Goal: Task Accomplishment & Management: Manage account settings

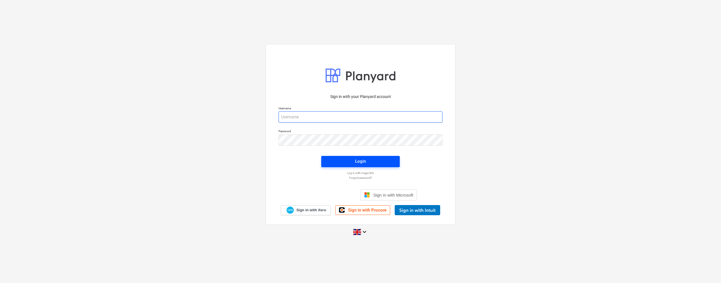
type input "[PERSON_NAME][EMAIL_ADDRESS][DOMAIN_NAME]"
click at [353, 162] on span "Login" at bounding box center [360, 161] width 65 height 7
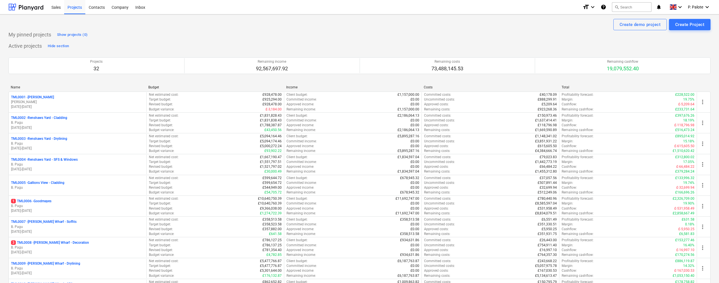
click at [174, 39] on div "My pinned projects Show projects (0)" at bounding box center [359, 34] width 702 height 9
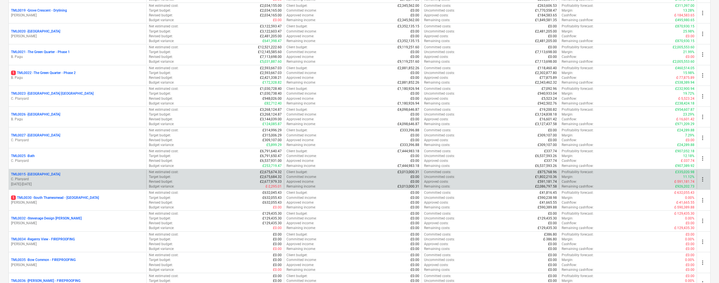
scroll to position [452, 0]
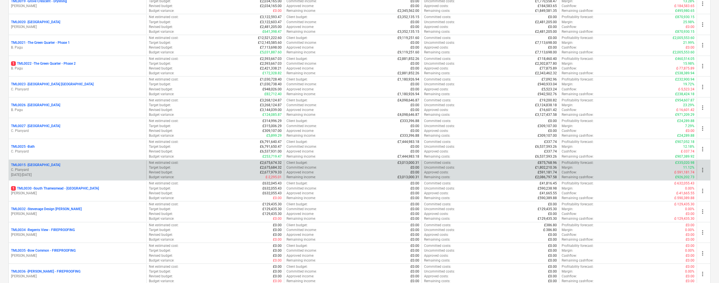
click at [58, 165] on p "TML0015 - [GEOGRAPHIC_DATA]" at bounding box center [35, 165] width 49 height 5
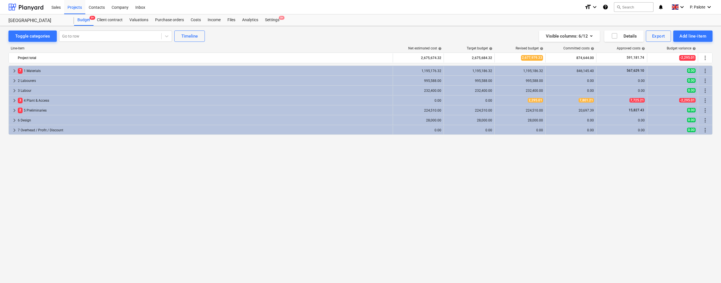
click at [179, 160] on div "keyboard_arrow_right 7 1 Materials 1,195,176.32 1,195,186.32 1,195,186.32 846,1…" at bounding box center [360, 163] width 704 height 194
click at [199, 179] on div "keyboard_arrow_right 7 1 Materials 1,195,176.32 1,195,186.32 1,195,186.32 846,1…" at bounding box center [360, 163] width 704 height 194
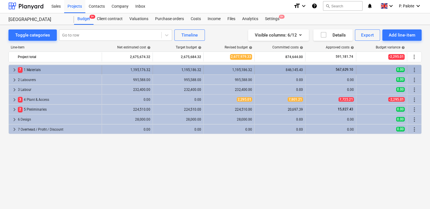
scroll to position [1, 0]
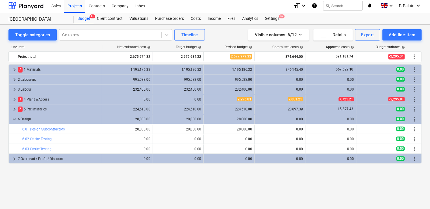
click at [13, 117] on span "keyboard_arrow_down" at bounding box center [14, 119] width 7 height 7
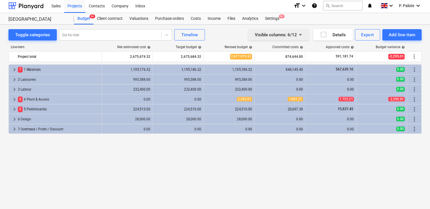
click at [301, 32] on icon "button" at bounding box center [300, 34] width 7 height 7
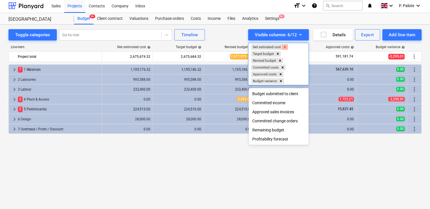
click at [287, 47] on icon "Remove Net estimated cost" at bounding box center [285, 47] width 4 height 4
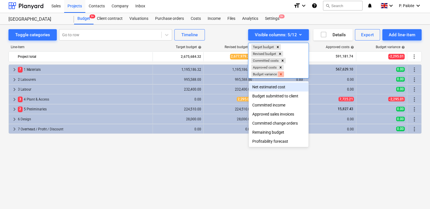
click at [282, 73] on icon "Remove Budget variance" at bounding box center [281, 74] width 2 height 2
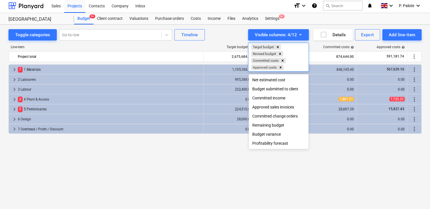
click at [278, 144] on div "Profitability forecast" at bounding box center [279, 142] width 60 height 9
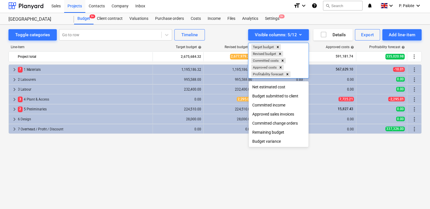
click at [286, 97] on div "Budget submitted to client" at bounding box center [279, 95] width 60 height 9
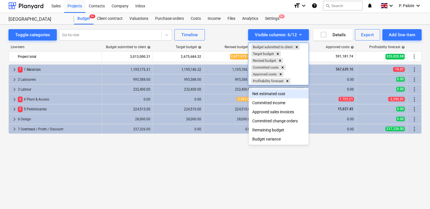
click at [242, 31] on div at bounding box center [215, 104] width 430 height 209
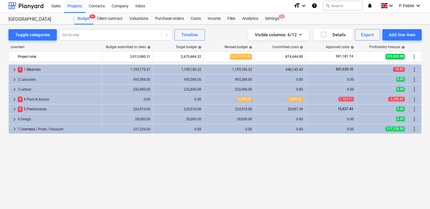
click at [281, 154] on div "keyboard_arrow_right 7 1 Materials 1,195,176.31 1,195,186.32 1,195,186.32 846,1…" at bounding box center [214, 130] width 413 height 133
click at [258, 141] on div "keyboard_arrow_right 7 1 Materials 1,195,176.31 1,195,186.32 1,195,186.32 846,1…" at bounding box center [214, 130] width 413 height 133
click at [287, 146] on div "keyboard_arrow_right 7 1 Materials 1,195,176.31 1,195,186.32 1,195,186.32 846,1…" at bounding box center [214, 130] width 413 height 133
click at [414, 45] on div at bounding box center [415, 47] width 14 height 4
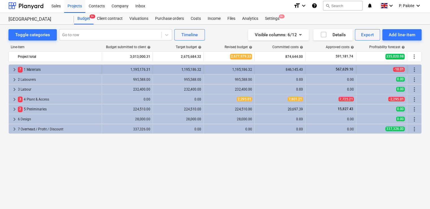
click at [15, 69] on span "keyboard_arrow_right" at bounding box center [14, 69] width 7 height 7
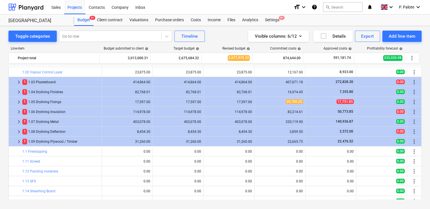
scroll to position [0, 0]
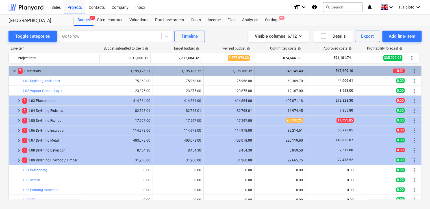
click at [15, 69] on span "keyboard_arrow_down" at bounding box center [14, 71] width 7 height 7
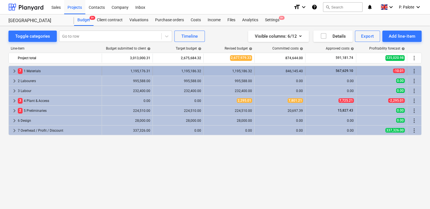
click at [242, 71] on div "1,195,186.32" at bounding box center [229, 71] width 46 height 4
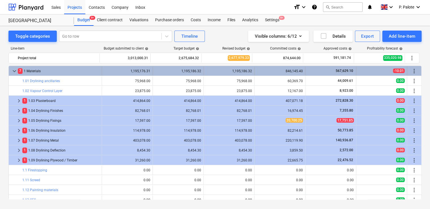
click at [241, 67] on div "1,195,186.32" at bounding box center [229, 70] width 46 height 9
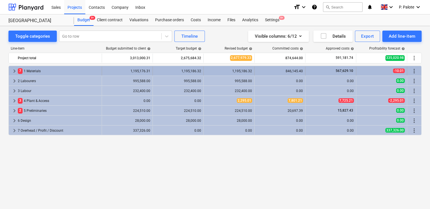
click at [15, 70] on span "keyboard_arrow_right" at bounding box center [14, 71] width 7 height 7
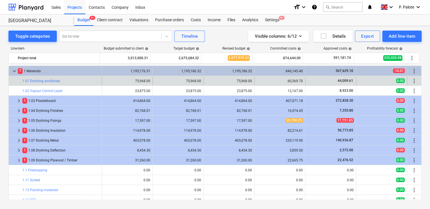
click at [171, 82] on div "75,968.00" at bounding box center [178, 81] width 46 height 4
click at [208, 80] on span "edit" at bounding box center [209, 81] width 5 height 5
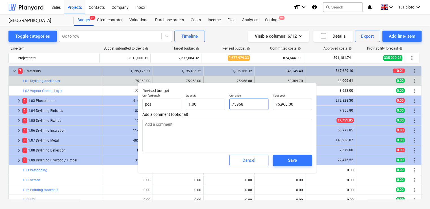
drag, startPoint x: 258, startPoint y: 105, endPoint x: 245, endPoint y: 104, distance: 12.7
click at [245, 104] on input "75968" at bounding box center [248, 103] width 39 height 11
drag, startPoint x: 248, startPoint y: 104, endPoint x: 230, endPoint y: 103, distance: 17.5
click at [230, 103] on input "75968" at bounding box center [248, 103] width 39 height 11
type input "2"
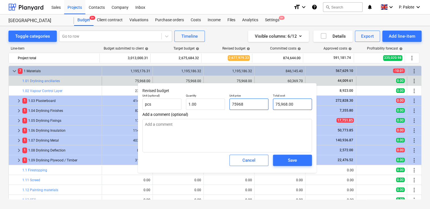
type textarea "x"
type input "2.00"
type input "25"
type textarea "x"
type input "25.00"
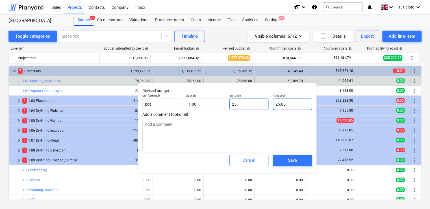
type input "250"
type textarea "x"
type input "250.00"
type input "2500"
type textarea "x"
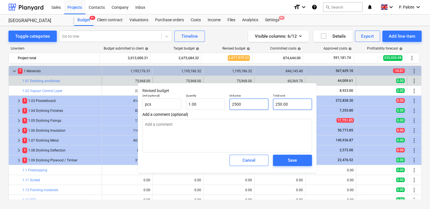
type input "2,500.00"
type input "25000"
type textarea "x"
type input "25,000.00"
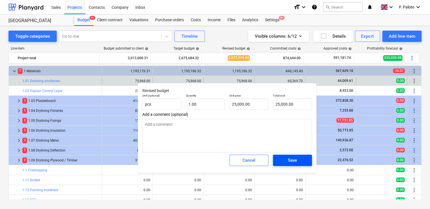
click at [287, 160] on span "Save" at bounding box center [292, 159] width 25 height 7
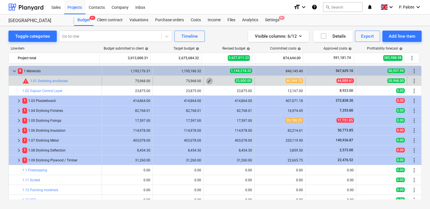
click at [208, 81] on span "edit" at bounding box center [209, 81] width 5 height 5
type textarea "x"
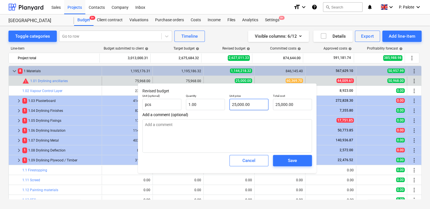
type input "25000"
drag, startPoint x: 237, startPoint y: 103, endPoint x: 233, endPoint y: 103, distance: 4.0
click at [233, 103] on input "25000" at bounding box center [248, 104] width 39 height 11
drag, startPoint x: 255, startPoint y: 104, endPoint x: 230, endPoint y: 103, distance: 25.2
click at [230, 103] on input "25000" at bounding box center [248, 104] width 39 height 11
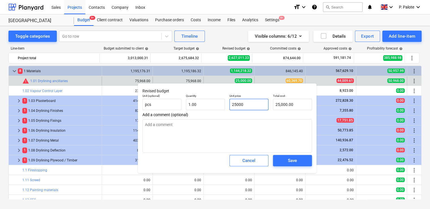
type textarea "x"
type input "7"
type input "7.00"
type textarea "x"
type input "75"
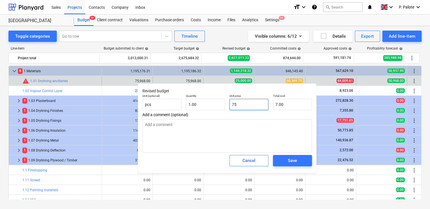
type input "75.00"
type textarea "x"
type input "759"
type input "759.00"
type textarea "x"
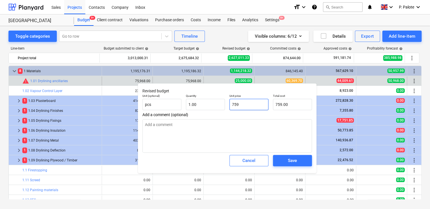
type input "7596"
type input "7,596.00"
type textarea "x"
type input "75968"
type input "75,968.00"
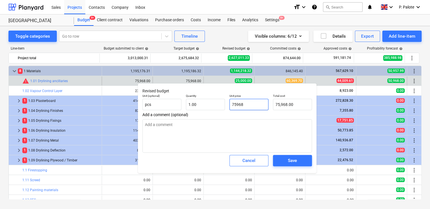
type input "75968"
click at [291, 160] on div "Save" at bounding box center [292, 160] width 9 height 7
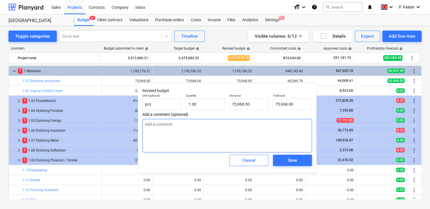
type textarea "x"
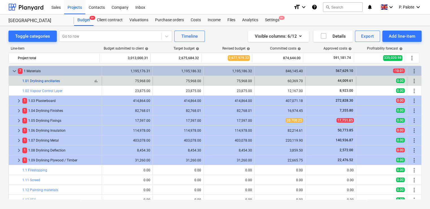
click at [52, 79] on link "1.01 Drylining ancillaries" at bounding box center [41, 81] width 38 height 4
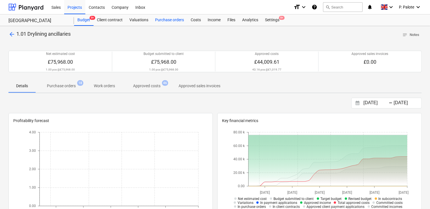
click at [177, 20] on div "Purchase orders" at bounding box center [170, 19] width 36 height 11
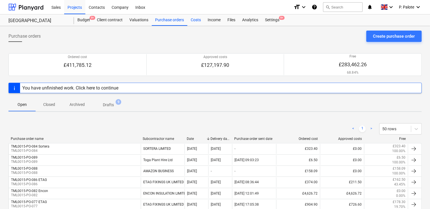
click at [196, 20] on div "Costs" at bounding box center [195, 19] width 17 height 11
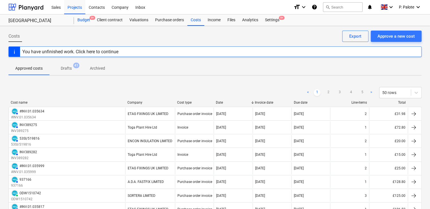
click at [84, 23] on div "Budget 9+" at bounding box center [83, 19] width 19 height 11
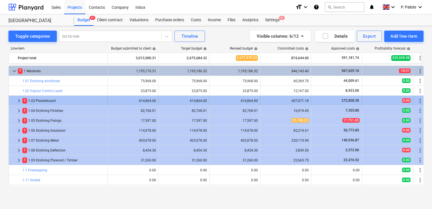
click at [46, 100] on div "1 1.03 Plasterboard" at bounding box center [63, 100] width 83 height 9
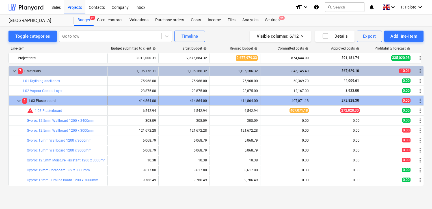
scroll to position [19, 0]
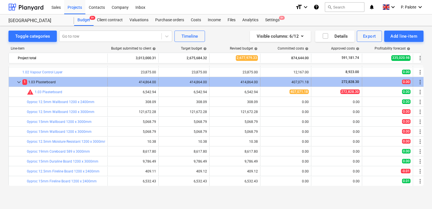
click at [42, 82] on div "1 1.03 Plasterboard" at bounding box center [63, 81] width 83 height 9
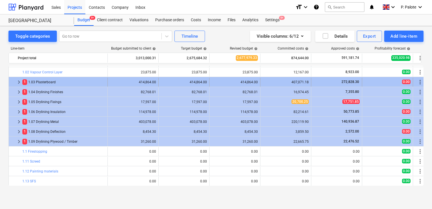
click at [49, 82] on div "1 1.03 Plasterboard" at bounding box center [63, 81] width 83 height 9
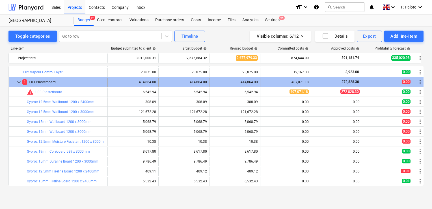
click at [54, 81] on div "1 1.03 Plasterboard" at bounding box center [63, 81] width 83 height 9
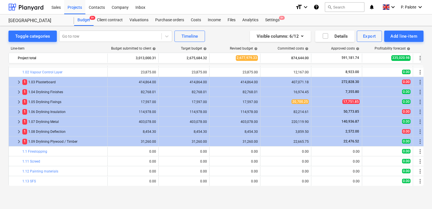
scroll to position [0, 0]
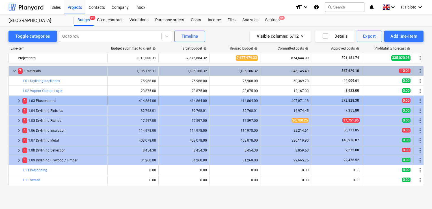
click at [46, 99] on div "1 1.03 Plasterboard" at bounding box center [63, 100] width 83 height 9
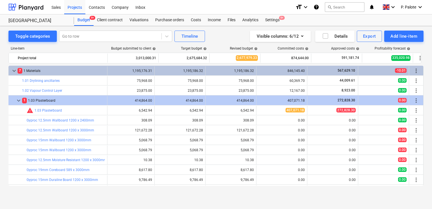
scroll to position [0, 6]
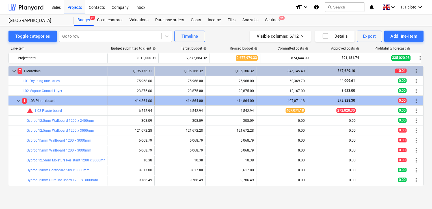
click at [50, 101] on div "1 1.03 Plasterboard" at bounding box center [63, 100] width 83 height 9
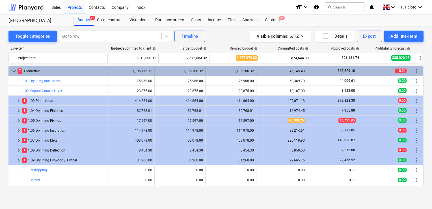
click at [42, 70] on div "7 1 Materials" at bounding box center [61, 70] width 87 height 9
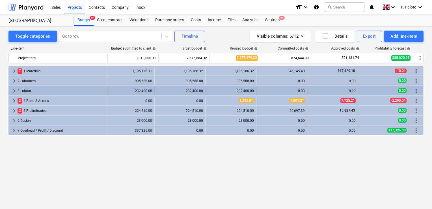
scroll to position [0, 4]
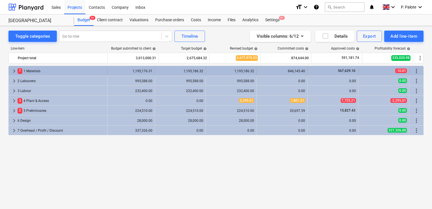
click at [38, 71] on div "7 1 Materials" at bounding box center [61, 70] width 87 height 9
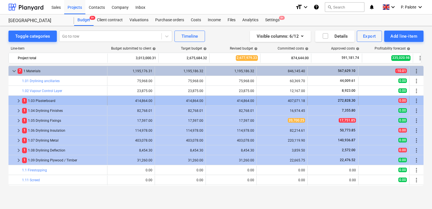
click at [45, 98] on div "1 1.03 Plasterboard" at bounding box center [63, 100] width 83 height 9
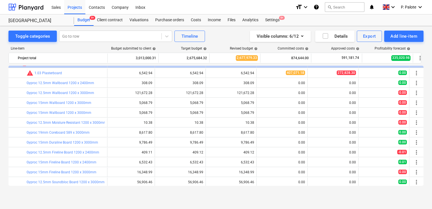
scroll to position [19, 4]
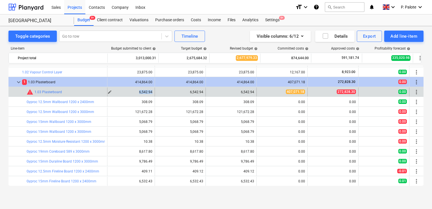
drag, startPoint x: 152, startPoint y: 92, endPoint x: 139, endPoint y: 92, distance: 12.7
click at [139, 92] on div "6,542.94" at bounding box center [129, 92] width 46 height 4
drag, startPoint x: 190, startPoint y: 91, endPoint x: 202, endPoint y: 91, distance: 11.9
click at [202, 91] on div "6,542.94" at bounding box center [180, 92] width 46 height 4
drag, startPoint x: 202, startPoint y: 91, endPoint x: 196, endPoint y: 93, distance: 6.4
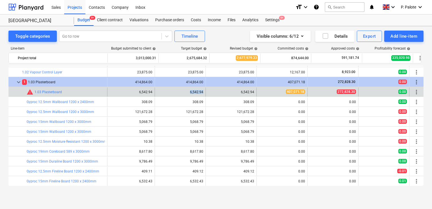
click at [196, 93] on div "6,542.94" at bounding box center [180, 92] width 46 height 4
click at [188, 93] on div "6,542.94" at bounding box center [180, 92] width 46 height 4
click at [101, 92] on span "bar_chart" at bounding box center [101, 92] width 5 height 5
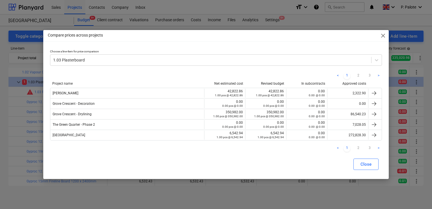
click at [383, 36] on span "close" at bounding box center [383, 35] width 7 height 7
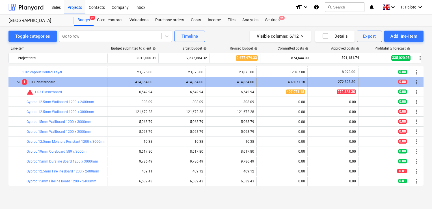
click at [53, 82] on div "1 1.03 Plasterboard" at bounding box center [63, 81] width 83 height 9
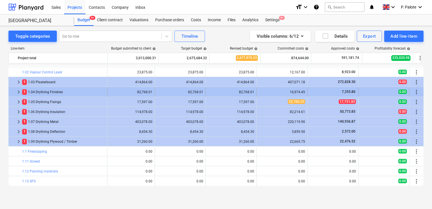
click at [48, 90] on div "1 1.04 Drylining Finishes" at bounding box center [63, 91] width 83 height 9
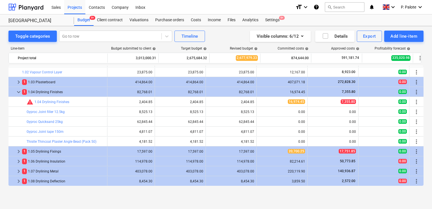
click at [48, 90] on div "1 1.04 Drylining Finishes" at bounding box center [63, 91] width 83 height 9
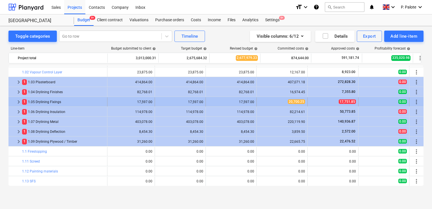
click at [47, 103] on div "1 1.05 Drylining Fixings" at bounding box center [63, 101] width 83 height 9
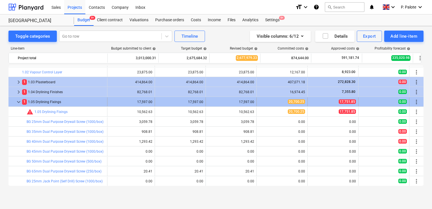
click at [47, 101] on div "1 1.05 Drylining Fixings" at bounding box center [63, 101] width 83 height 9
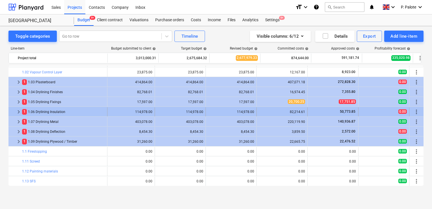
click at [44, 110] on div "1 1.06 Drylining Insulation" at bounding box center [63, 111] width 83 height 9
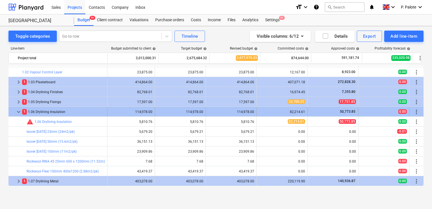
click at [44, 110] on div "1 1.06 Drylining Insulation" at bounding box center [63, 111] width 83 height 9
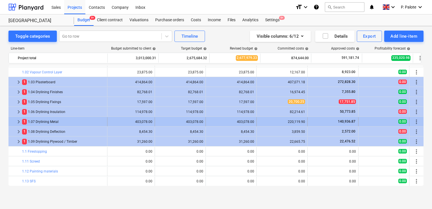
click at [42, 119] on div "1 1.07 Drylining Metal" at bounding box center [63, 121] width 83 height 9
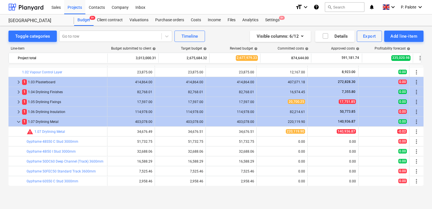
click at [42, 119] on div "1 1.07 Drylining Metal" at bounding box center [63, 121] width 83 height 9
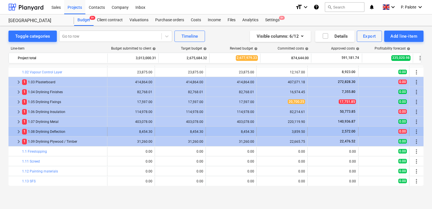
click at [41, 130] on div "1 1.08 Drylining Deflection" at bounding box center [63, 131] width 83 height 9
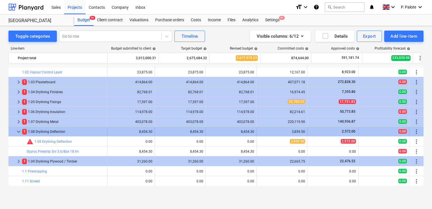
click at [41, 130] on div "1 1.08 Drylining Deflection" at bounding box center [63, 131] width 83 height 9
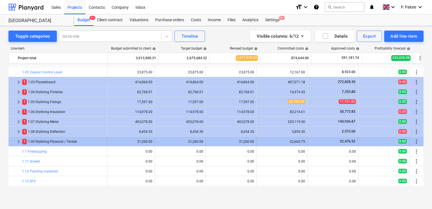
click at [40, 138] on div "1 1.09 Drylining Plywood / Timber" at bounding box center [63, 141] width 83 height 9
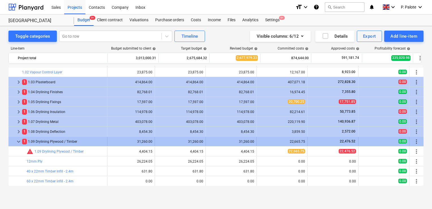
click at [40, 139] on div "1 1.09 Drylining Plywood / Timber" at bounding box center [63, 141] width 83 height 9
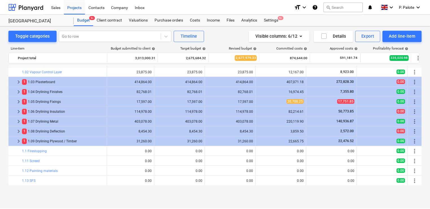
scroll to position [0, 4]
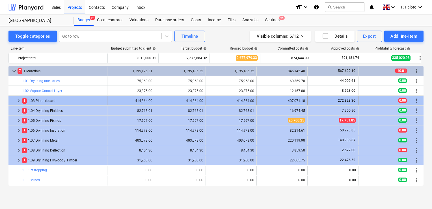
click at [218, 100] on div "414,864.00" at bounding box center [231, 101] width 46 height 4
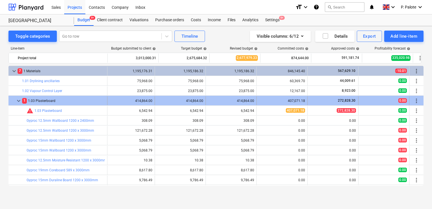
click at [15, 100] on div at bounding box center [13, 100] width 5 height 9
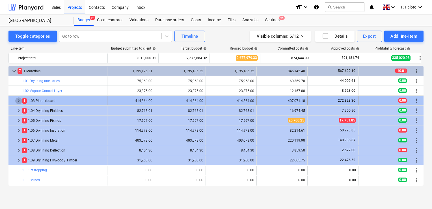
click at [17, 100] on span "keyboard_arrow_right" at bounding box center [18, 100] width 7 height 7
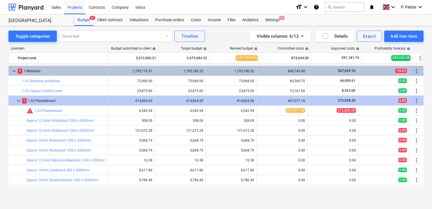
click at [17, 100] on span "keyboard_arrow_down" at bounding box center [18, 100] width 7 height 7
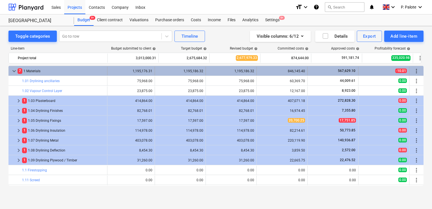
click at [15, 71] on span "keyboard_arrow_down" at bounding box center [14, 71] width 7 height 7
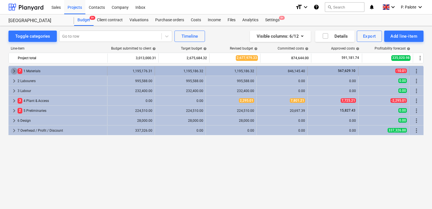
click at [15, 68] on span "keyboard_arrow_right" at bounding box center [14, 71] width 7 height 7
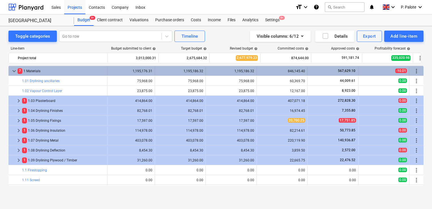
click at [214, 70] on div "1,195,186.32" at bounding box center [231, 71] width 46 height 4
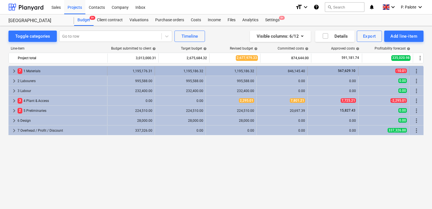
click at [223, 70] on div "1,195,186.32" at bounding box center [231, 71] width 46 height 4
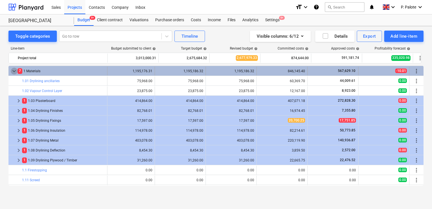
click at [15, 70] on span "keyboard_arrow_down" at bounding box center [14, 71] width 7 height 7
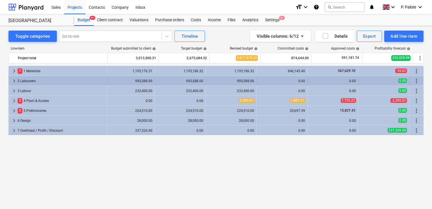
click at [32, 80] on div "2 Labourers" at bounding box center [61, 80] width 87 height 9
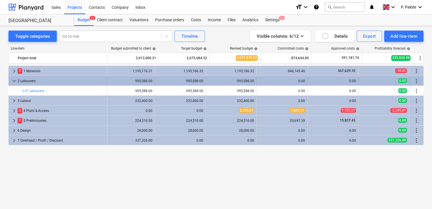
click at [32, 78] on div "2 Labourers" at bounding box center [61, 80] width 87 height 9
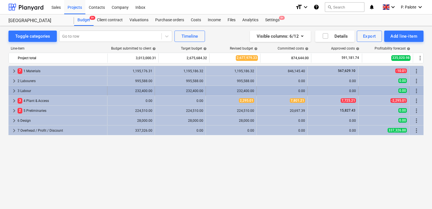
click at [28, 87] on div "3 Labour" at bounding box center [61, 90] width 87 height 9
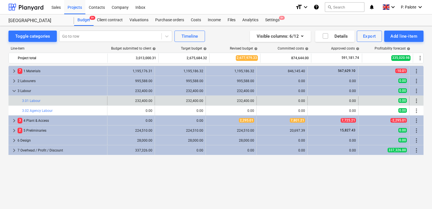
click at [28, 98] on div "bar_chart 3.01 Labour" at bounding box center [63, 100] width 83 height 9
click at [31, 101] on link "3.01 Labour" at bounding box center [31, 101] width 18 height 4
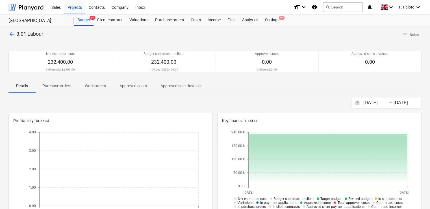
click at [11, 35] on span "arrow_back" at bounding box center [11, 34] width 7 height 7
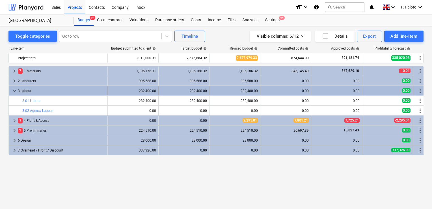
click at [50, 90] on div "3 Labour" at bounding box center [61, 90] width 87 height 9
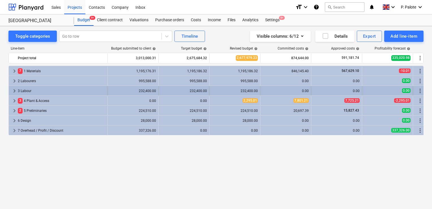
click at [15, 90] on span "keyboard_arrow_right" at bounding box center [14, 90] width 7 height 7
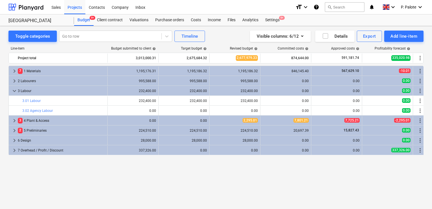
drag, startPoint x: 38, startPoint y: 101, endPoint x: 21, endPoint y: 172, distance: 72.5
click at [21, 172] on div "keyboard_arrow_right 7 1 Materials 1,195,176.31 1,195,186.32 1,195,186.32 846,1…" at bounding box center [215, 126] width 415 height 120
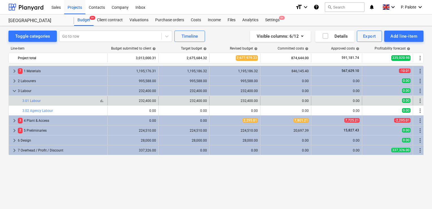
click at [55, 102] on div "bar_chart 3.01 Labour" at bounding box center [63, 101] width 83 height 4
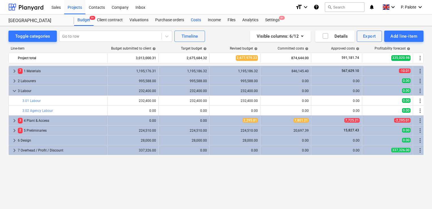
click at [194, 21] on div "Costs" at bounding box center [195, 19] width 17 height 11
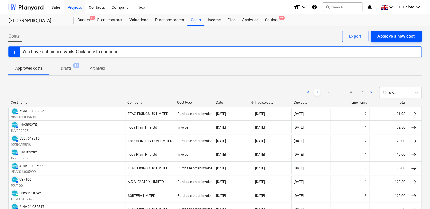
click at [407, 37] on div "Approve a new cost" at bounding box center [396, 35] width 37 height 7
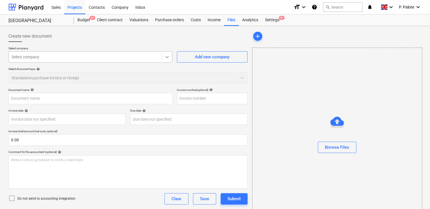
click at [169, 57] on icon at bounding box center [167, 57] width 6 height 6
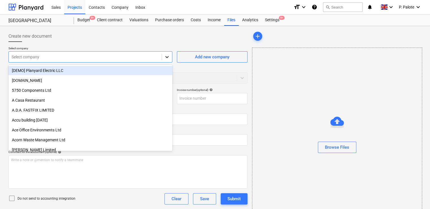
click at [170, 54] on icon at bounding box center [167, 57] width 6 height 6
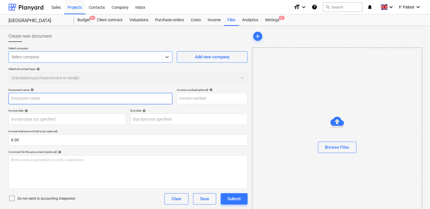
click at [77, 103] on input "text" at bounding box center [90, 98] width 164 height 11
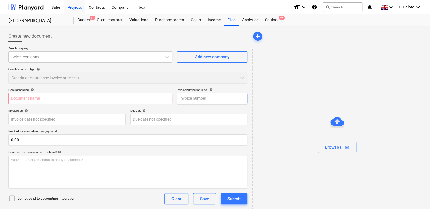
click at [188, 98] on input "text" at bounding box center [212, 98] width 71 height 11
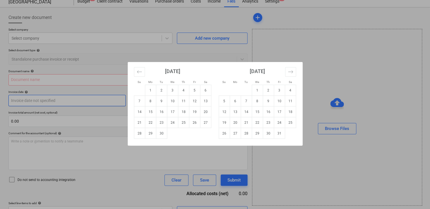
click at [100, 100] on body "Sales Projects Contacts Company Inbox format_size keyboard_arrow_down help sear…" at bounding box center [215, 85] width 430 height 209
click at [85, 103] on div "Su Mo Tu We Th Fr Sa Su Mo Tu We Th Fr Sa [DATE] 1 2 3 4 5 6 7 8 9 10 11 12 13 …" at bounding box center [215, 104] width 430 height 209
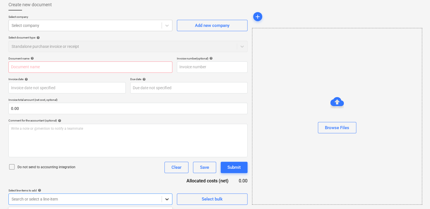
scroll to position [115, 0]
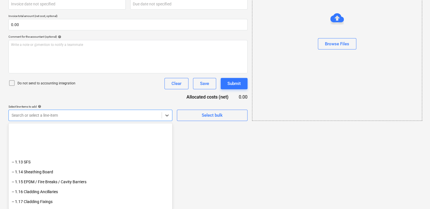
scroll to position [961, 0]
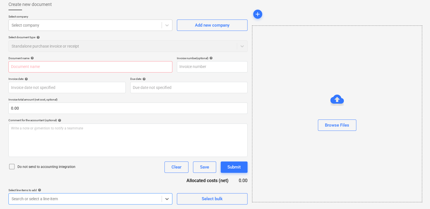
click at [75, 117] on div "Document name help Invoice number (optional) help Invoice date help Press the d…" at bounding box center [127, 130] width 239 height 148
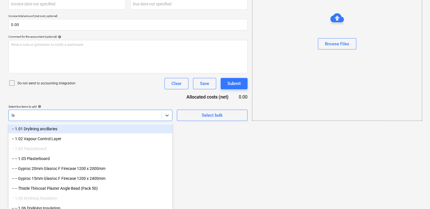
type input "lab"
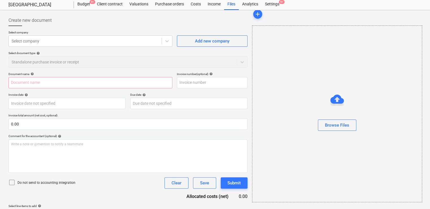
scroll to position [31, 0]
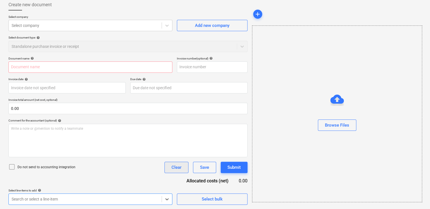
click at [174, 168] on div "Clear" at bounding box center [177, 166] width 10 height 7
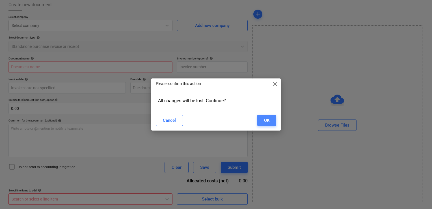
click at [268, 120] on div "OK" at bounding box center [266, 119] width 5 height 7
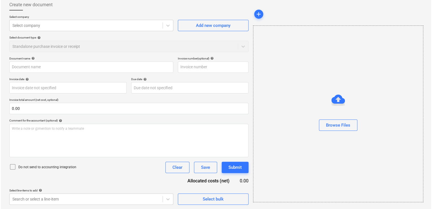
scroll to position [0, 0]
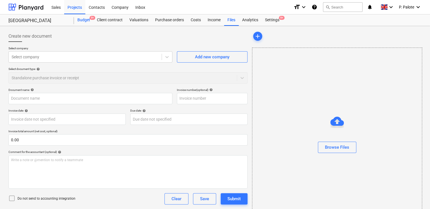
click at [84, 19] on div "Budget 9+" at bounding box center [83, 19] width 19 height 11
